Goal: Task Accomplishment & Management: Complete application form

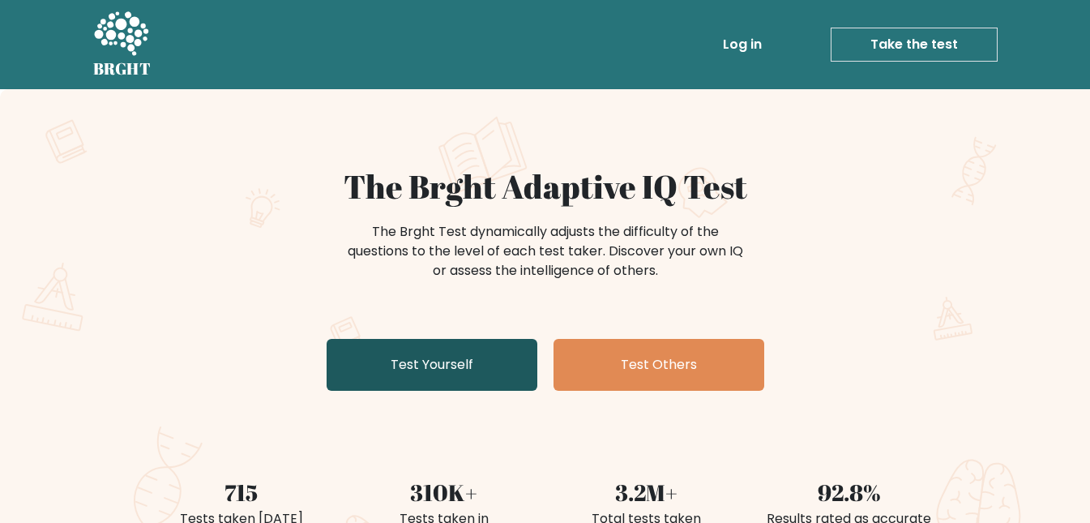
click at [429, 358] on link "Test Yourself" at bounding box center [432, 365] width 211 height 52
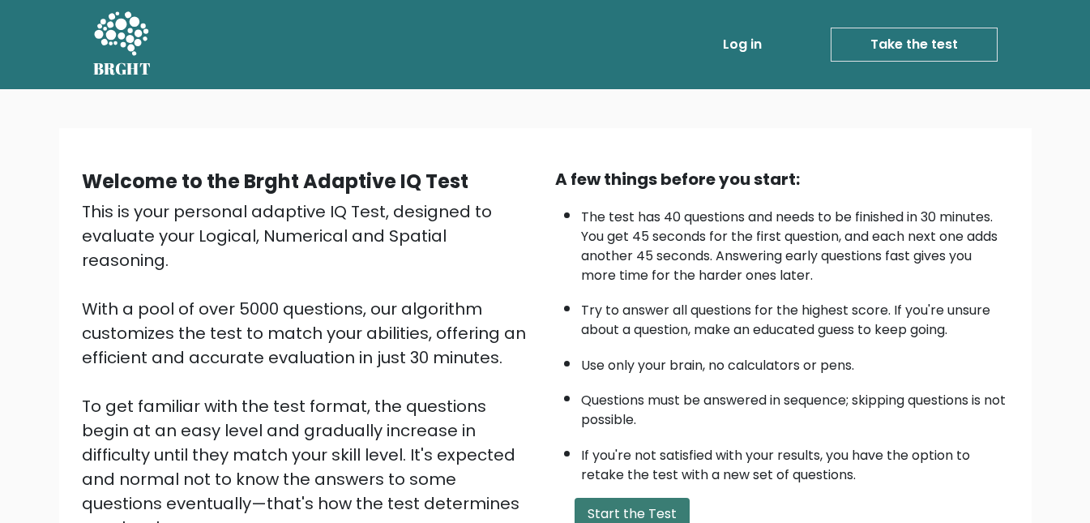
click at [646, 512] on button "Start the Test" at bounding box center [631, 513] width 115 height 32
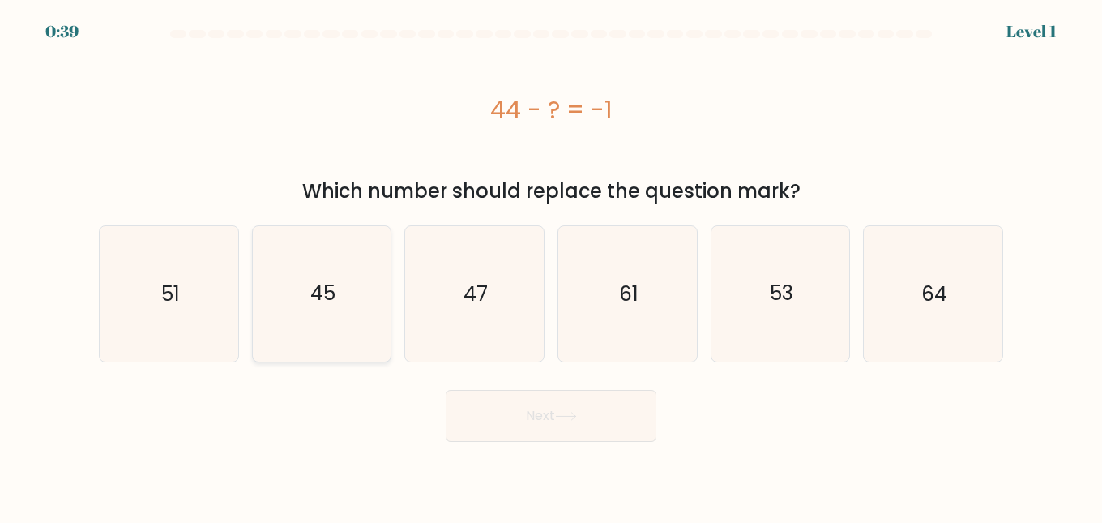
click at [362, 313] on icon "45" at bounding box center [321, 293] width 135 height 135
click at [551, 266] on input "b. 45" at bounding box center [551, 264] width 1 height 4
radio input "true"
click at [527, 407] on button "Next" at bounding box center [551, 416] width 211 height 52
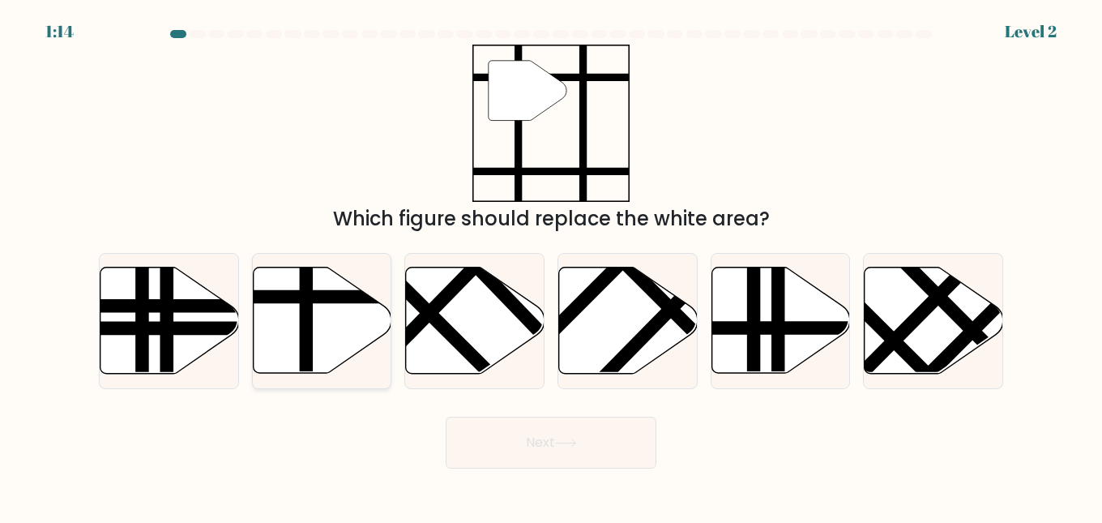
click at [306, 301] on line at bounding box center [306, 378] width 0 height 279
click at [551, 266] on input "b." at bounding box center [551, 264] width 1 height 4
radio input "true"
click at [530, 438] on button "Next" at bounding box center [551, 442] width 211 height 52
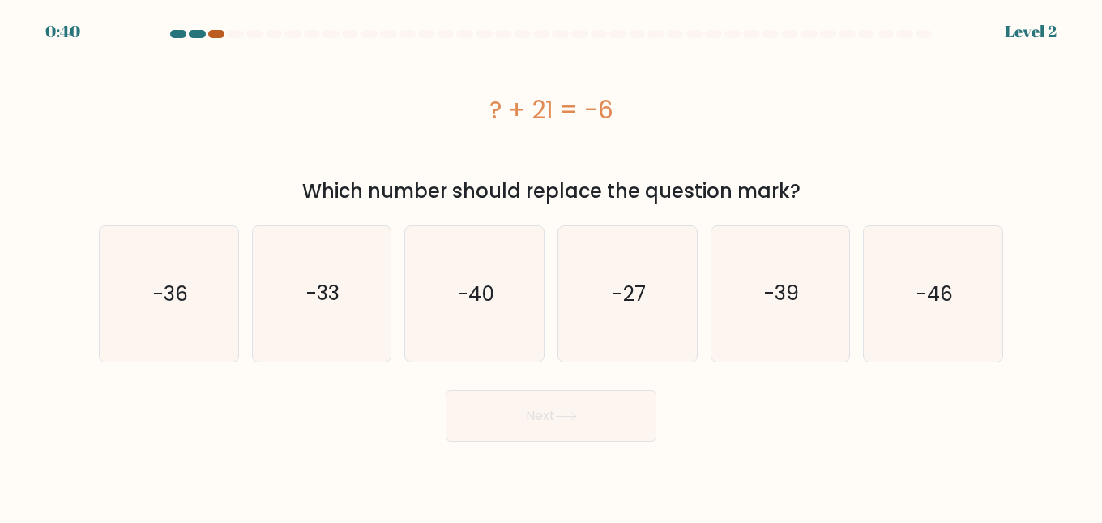
click at [209, 36] on div at bounding box center [216, 34] width 16 height 8
click at [219, 36] on div at bounding box center [216, 34] width 16 height 8
click at [219, 35] on div at bounding box center [216, 34] width 16 height 8
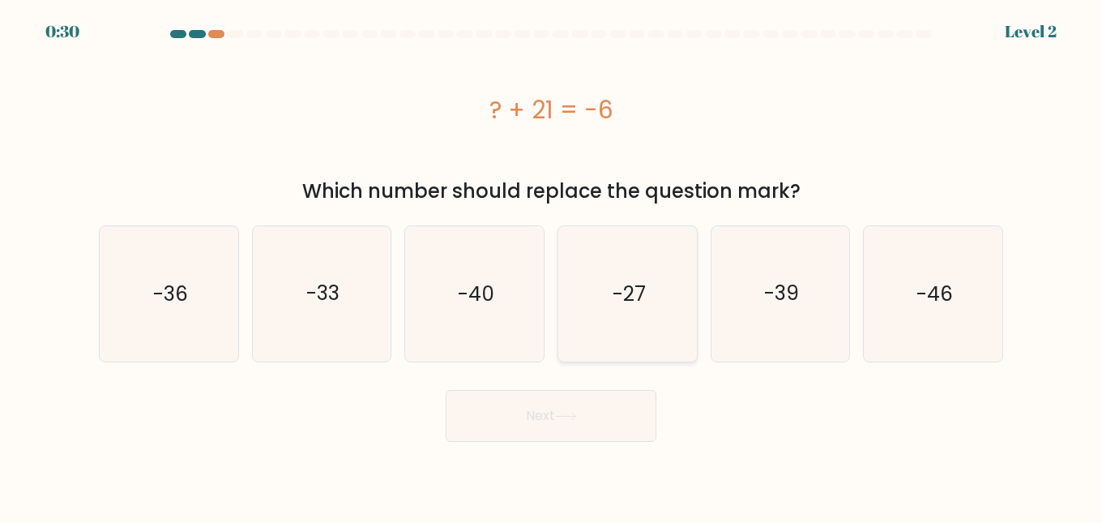
click at [626, 287] on text "-27" at bounding box center [628, 294] width 33 height 28
click at [552, 266] on input "d. -27" at bounding box center [551, 264] width 1 height 4
radio input "true"
click at [566, 426] on button "Next" at bounding box center [551, 416] width 211 height 52
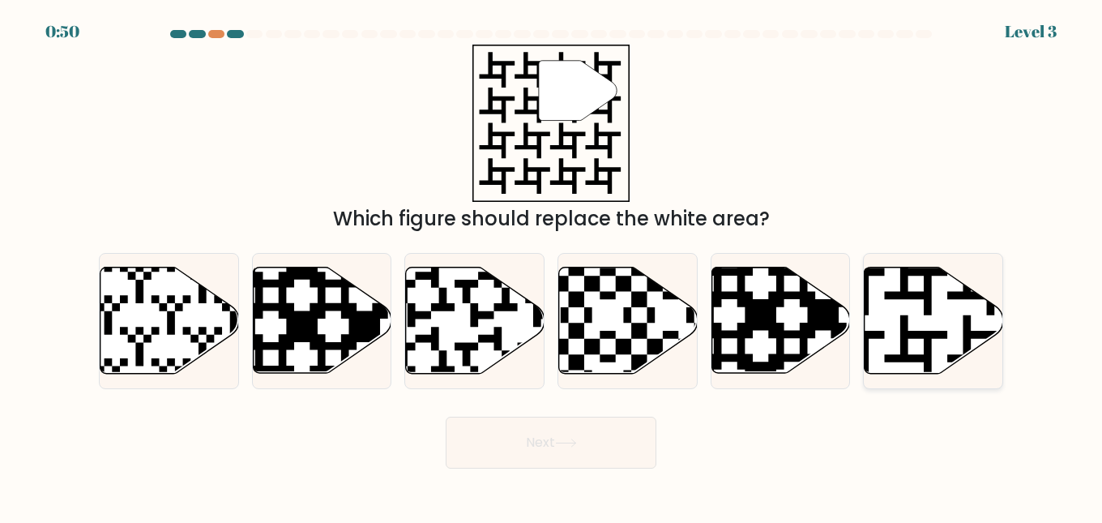
click at [895, 305] on icon at bounding box center [934, 320] width 139 height 106
click at [552, 266] on input "f." at bounding box center [551, 264] width 1 height 4
radio input "true"
click at [591, 450] on button "Next" at bounding box center [551, 442] width 211 height 52
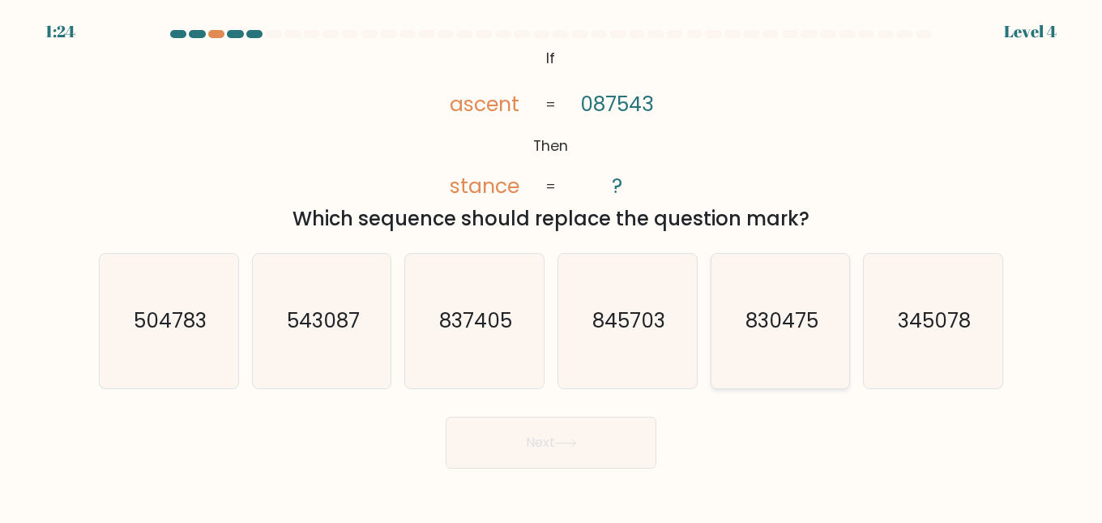
click at [779, 308] on text "830475" at bounding box center [781, 320] width 73 height 28
click at [552, 266] on input "e. 830475" at bounding box center [551, 264] width 1 height 4
radio input "true"
click at [557, 443] on button "Next" at bounding box center [551, 442] width 211 height 52
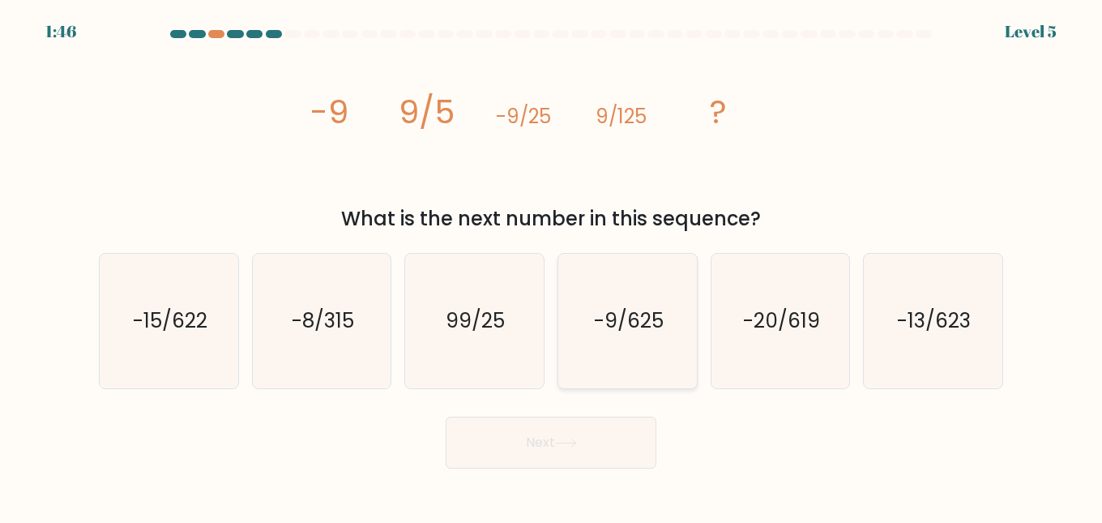
click at [617, 316] on text "-9/625" at bounding box center [629, 320] width 70 height 28
click at [552, 266] on input "d. -9/625" at bounding box center [551, 264] width 1 height 4
radio input "true"
click at [552, 448] on button "Next" at bounding box center [551, 442] width 211 height 52
